Goal: Obtain resource: Download file/media

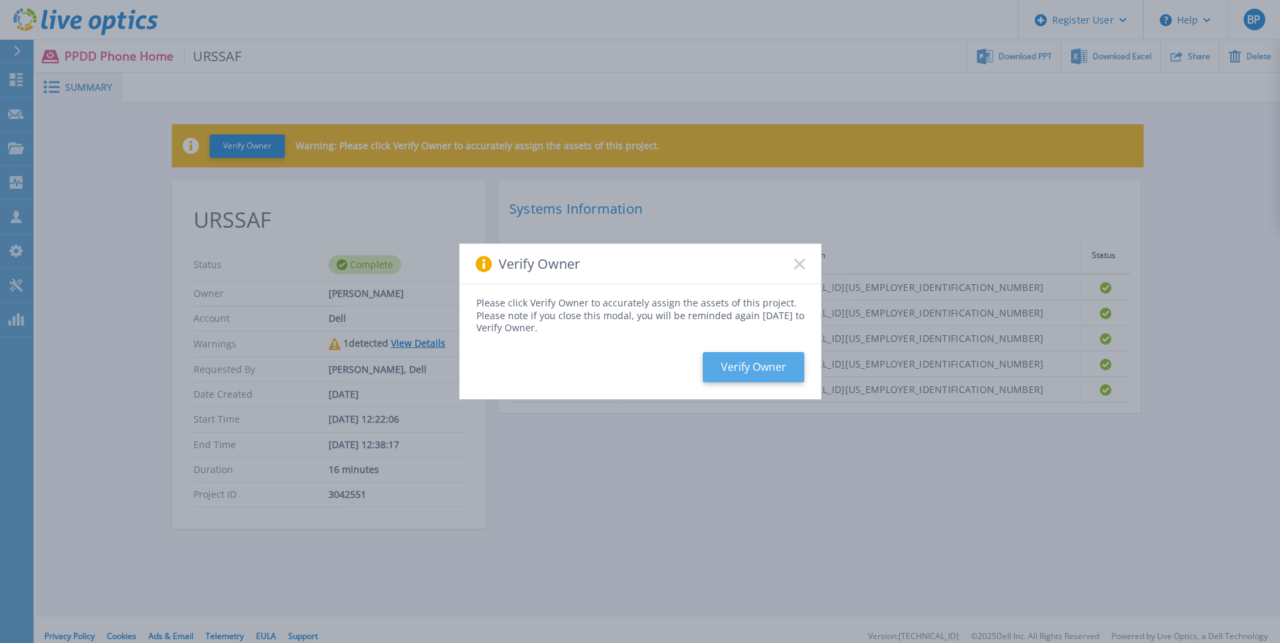
click at [769, 366] on button "Verify Owner" at bounding box center [753, 367] width 101 height 30
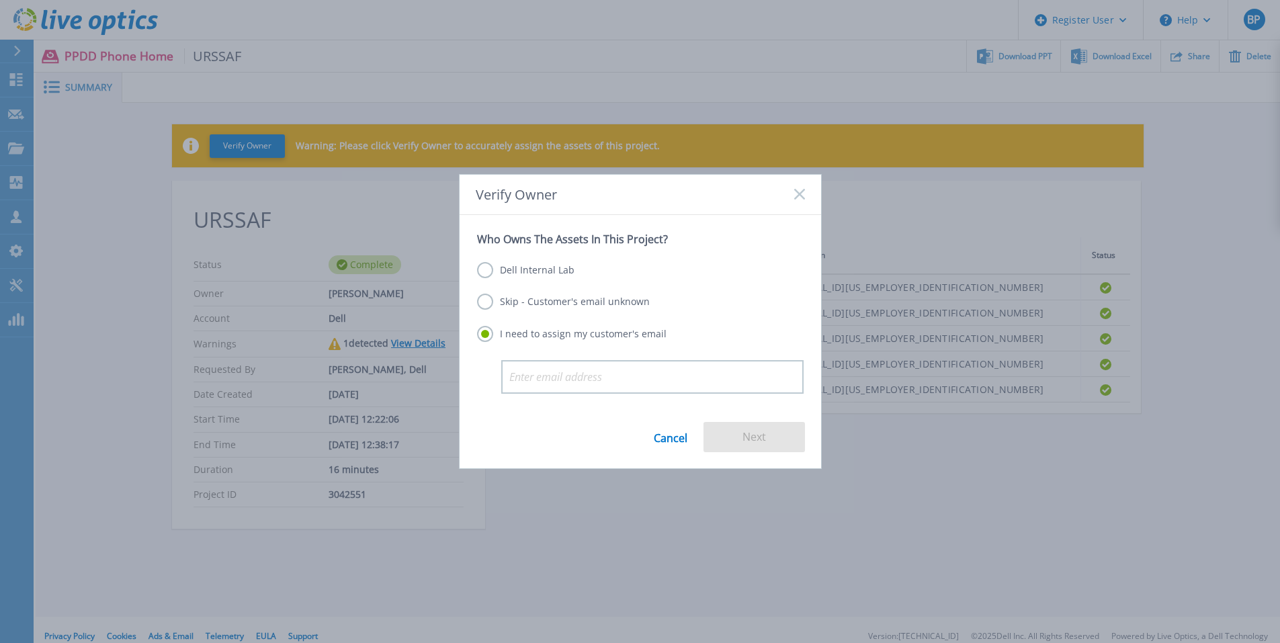
click at [490, 273] on label "Dell Internal Lab" at bounding box center [525, 270] width 97 height 16
click at [0, 0] on input "Dell Internal Lab" at bounding box center [0, 0] width 0 height 0
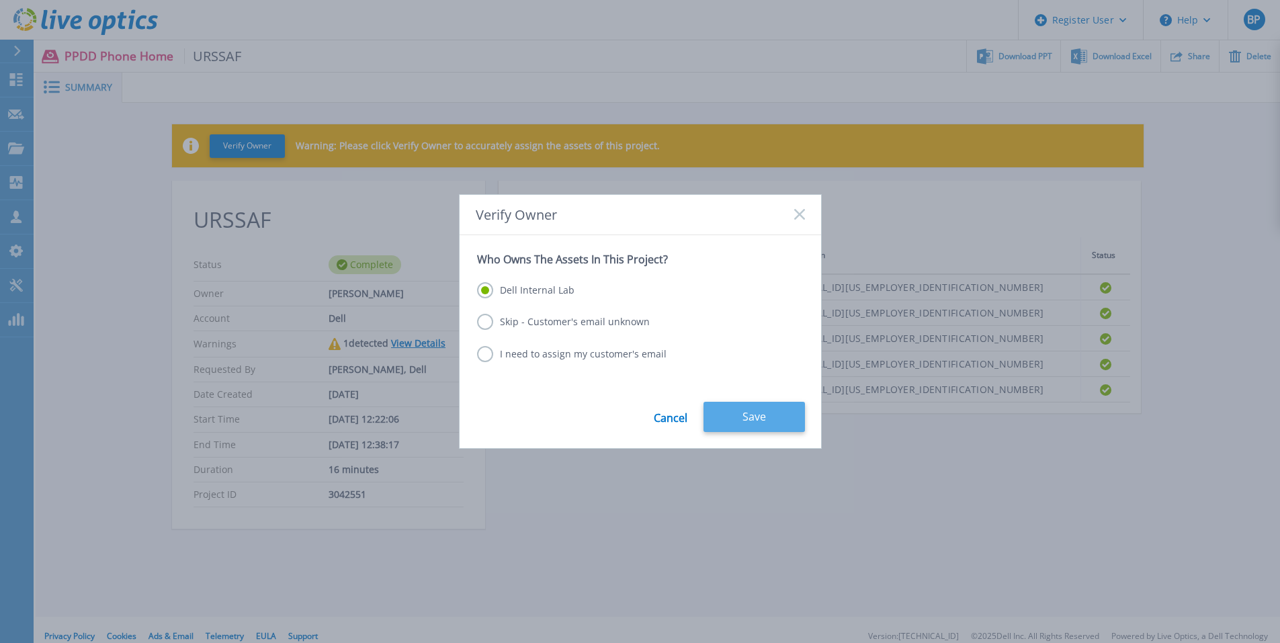
click at [755, 417] on button "Save" at bounding box center [754, 417] width 101 height 30
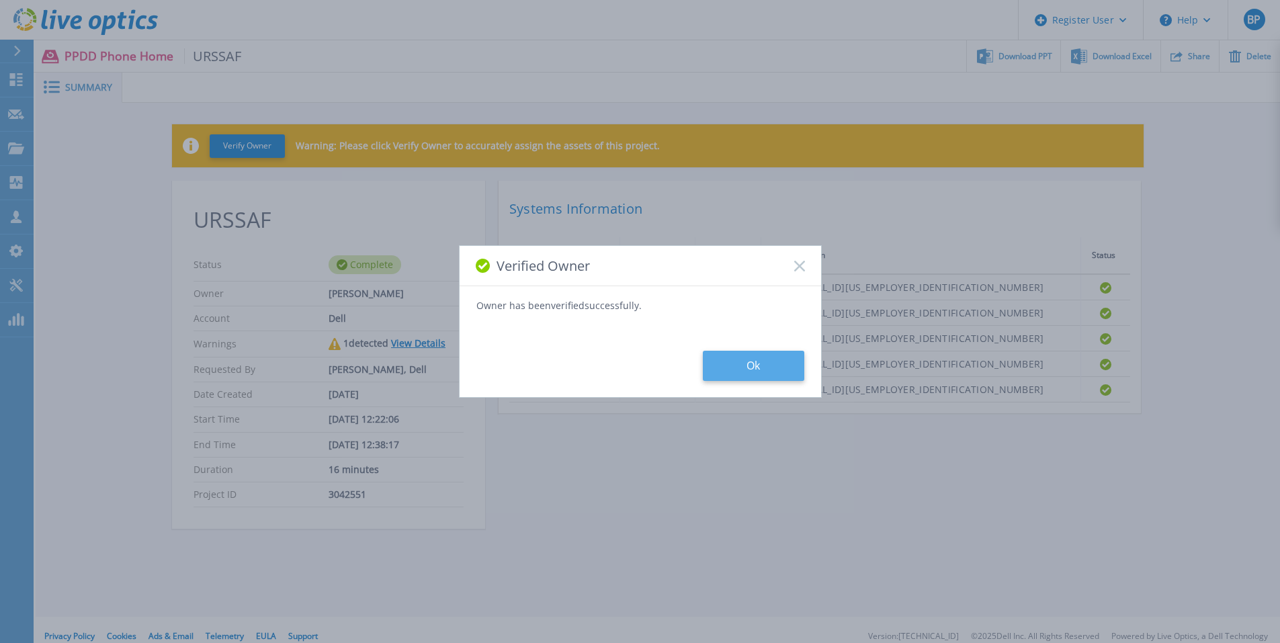
click at [755, 357] on button "Ok" at bounding box center [753, 366] width 101 height 30
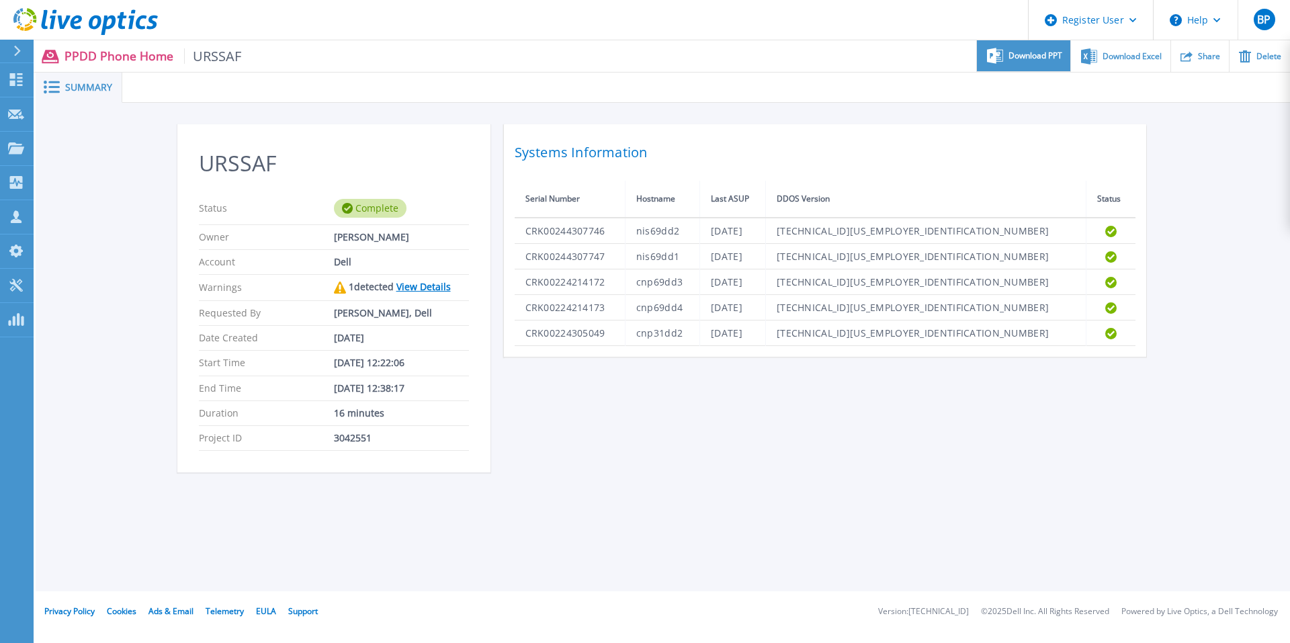
click at [1025, 57] on span "Download PPT" at bounding box center [1036, 56] width 54 height 8
